Goal: Find specific page/section: Find specific page/section

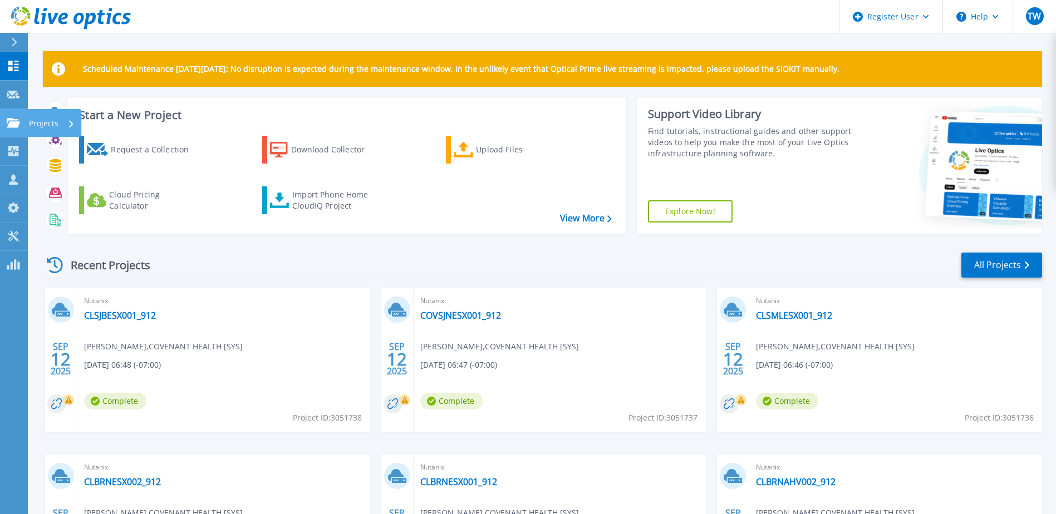
click at [14, 122] on icon at bounding box center [13, 122] width 13 height 9
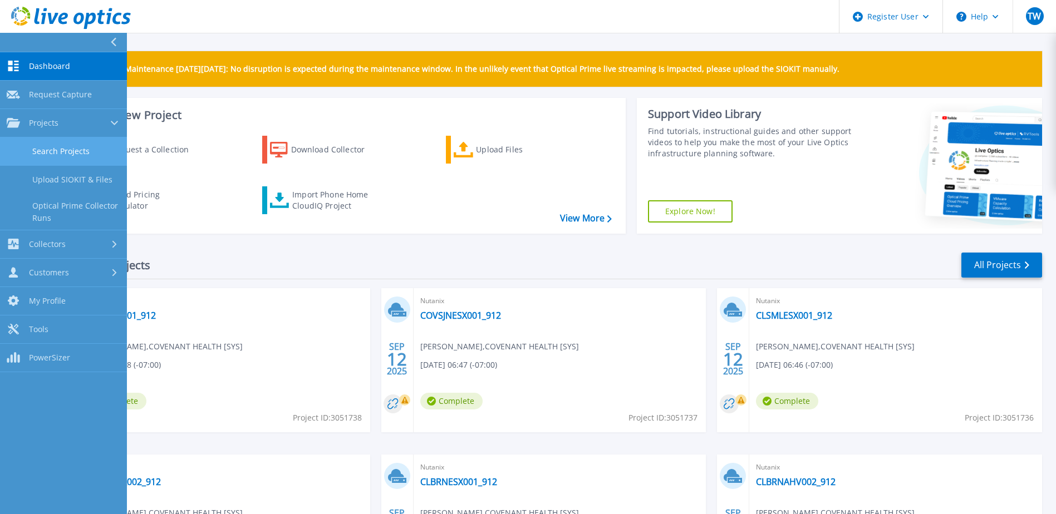
click at [51, 152] on link "Search Projects" at bounding box center [63, 151] width 127 height 28
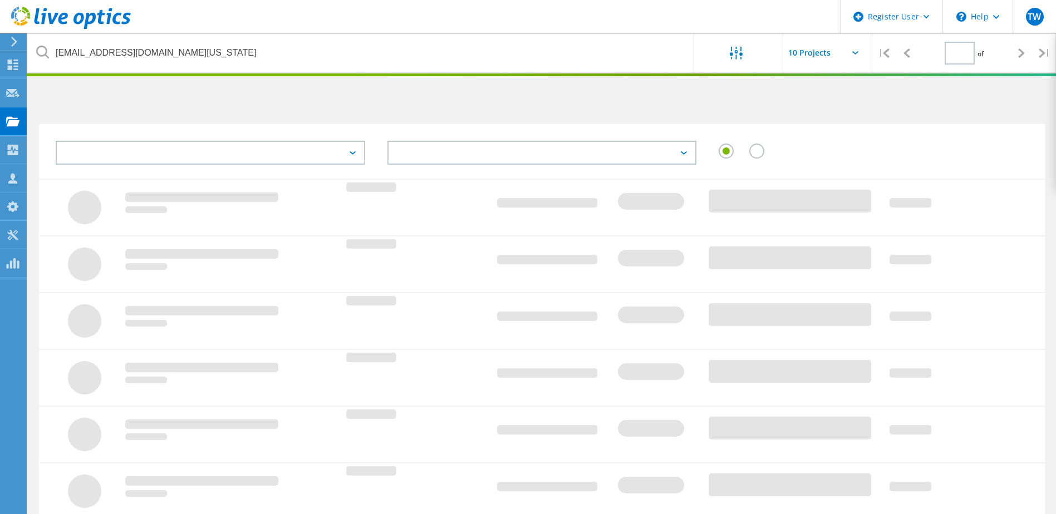
type input "1"
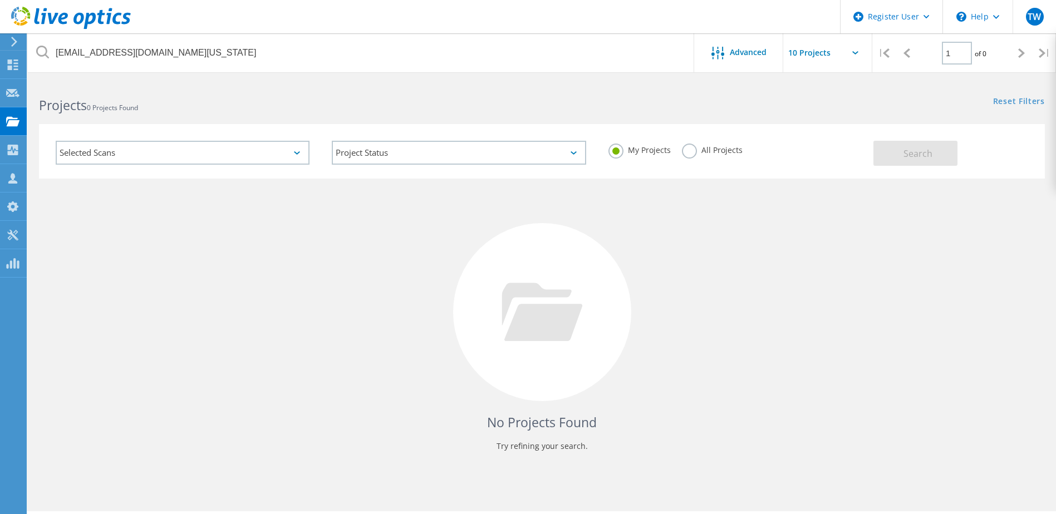
click at [684, 152] on label "All Projects" at bounding box center [712, 149] width 61 height 11
click at [0, 0] on input "All Projects" at bounding box center [0, 0] width 0 height 0
click at [899, 150] on button "Search" at bounding box center [915, 153] width 84 height 25
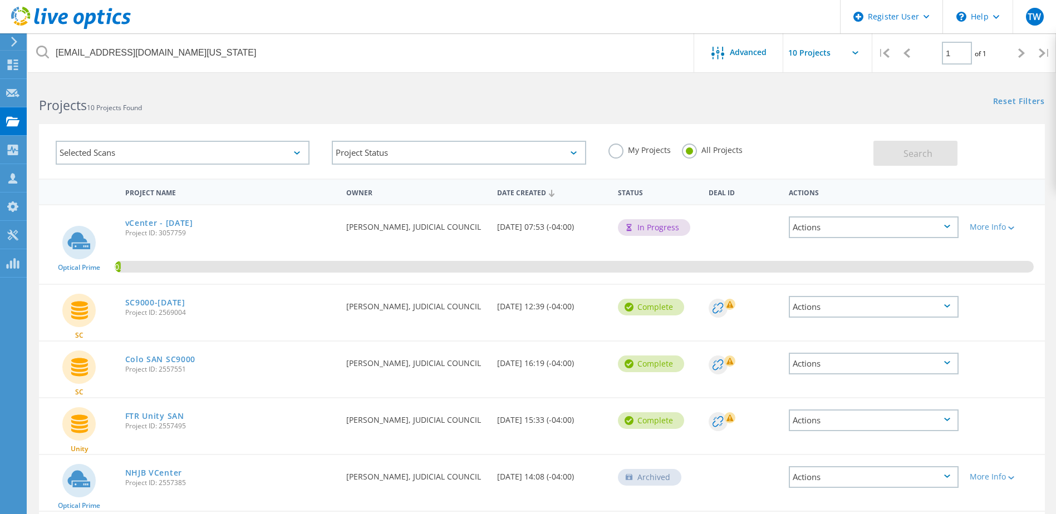
click at [797, 140] on div "My Projects All Projects" at bounding box center [735, 150] width 276 height 41
